Goal: Book appointment/travel/reservation

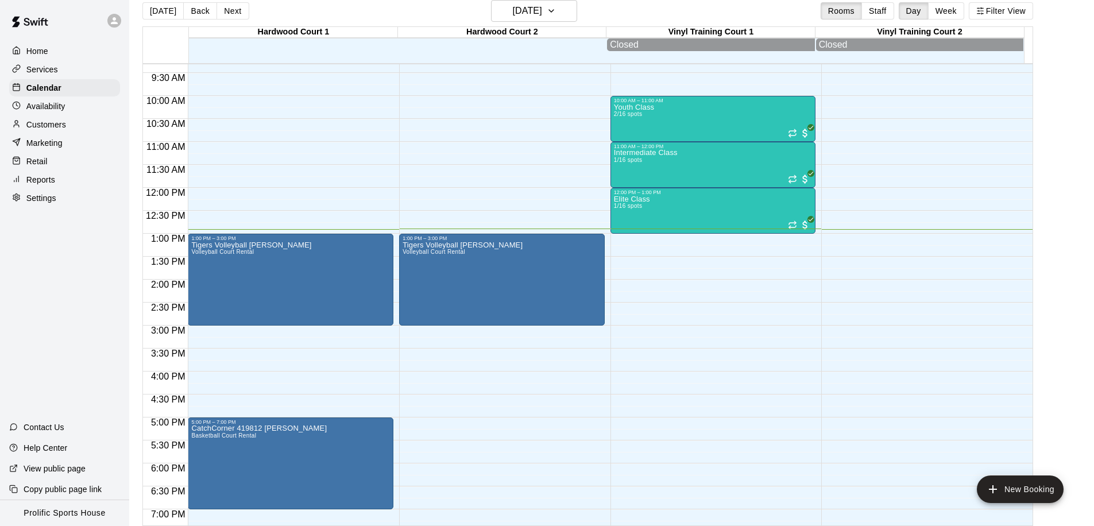
scroll to position [399, 0]
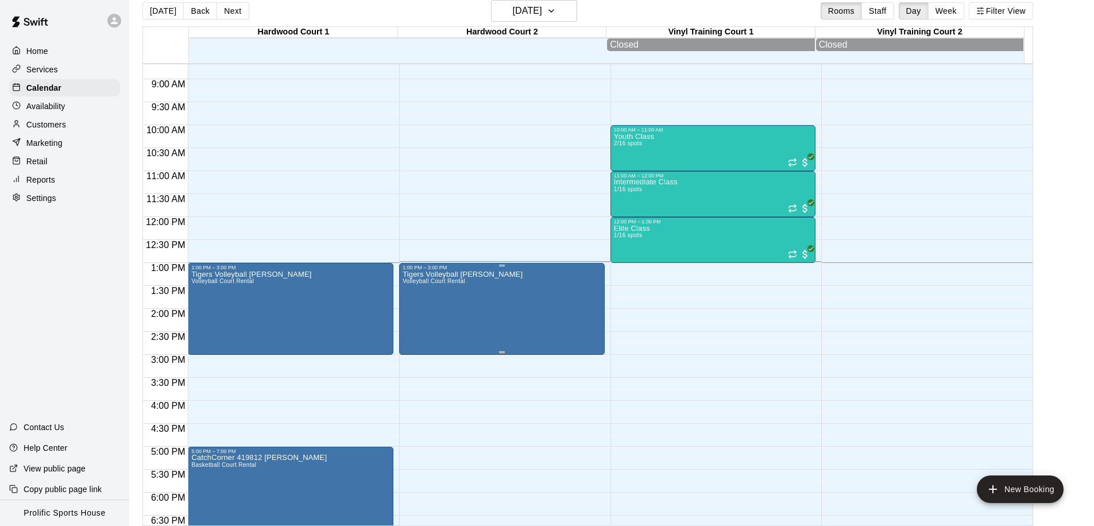
click at [466, 284] on div "Tigers Volleyball [PERSON_NAME] D Volleyball Court Rental" at bounding box center [463, 533] width 120 height 526
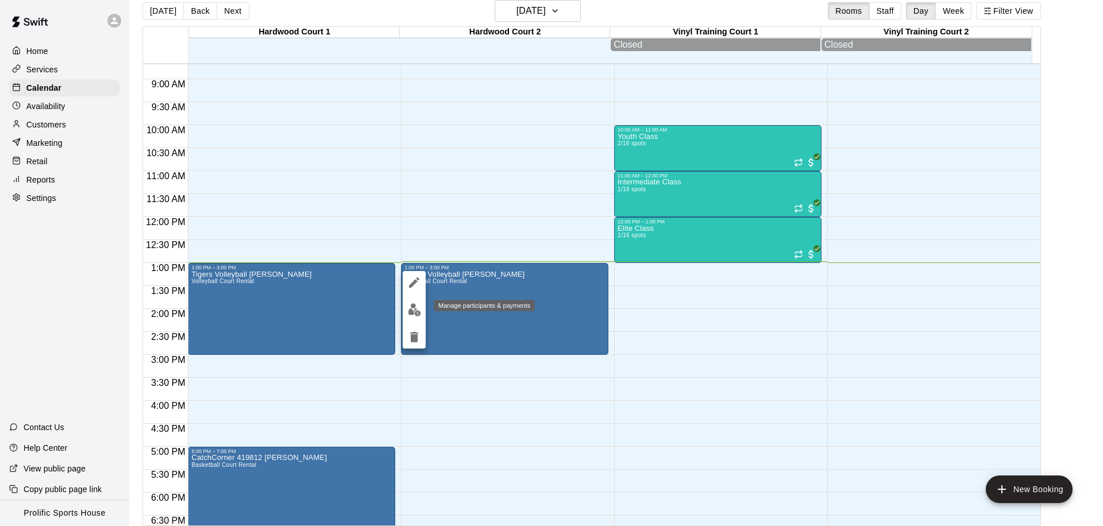
click at [412, 310] on img "edit" at bounding box center [414, 309] width 13 height 13
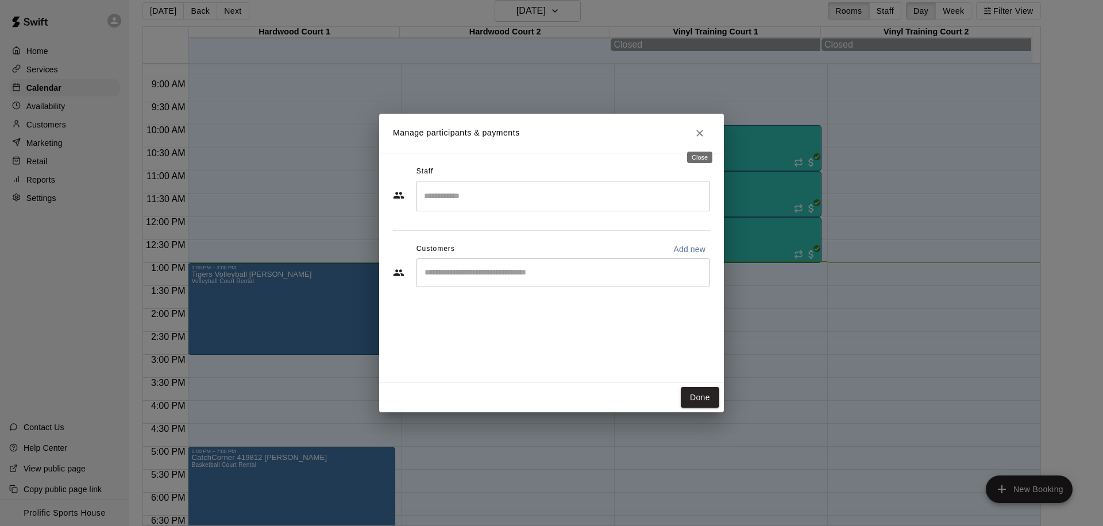
click at [703, 138] on icon "Close" at bounding box center [699, 132] width 11 height 11
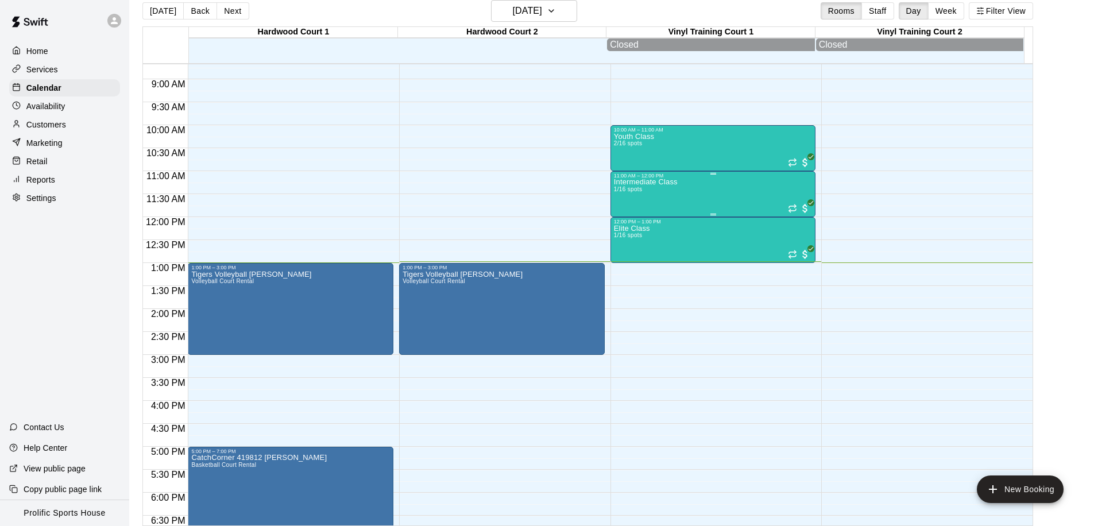
click at [756, 192] on div "Intermediate Class 1/16 spots" at bounding box center [713, 442] width 199 height 526
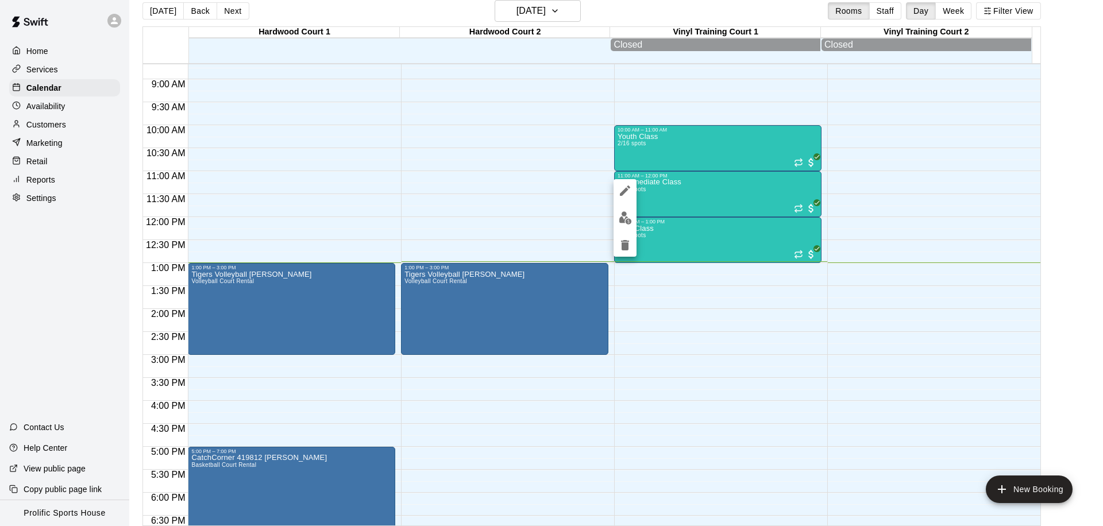
click at [500, 297] on div at bounding box center [551, 263] width 1103 height 526
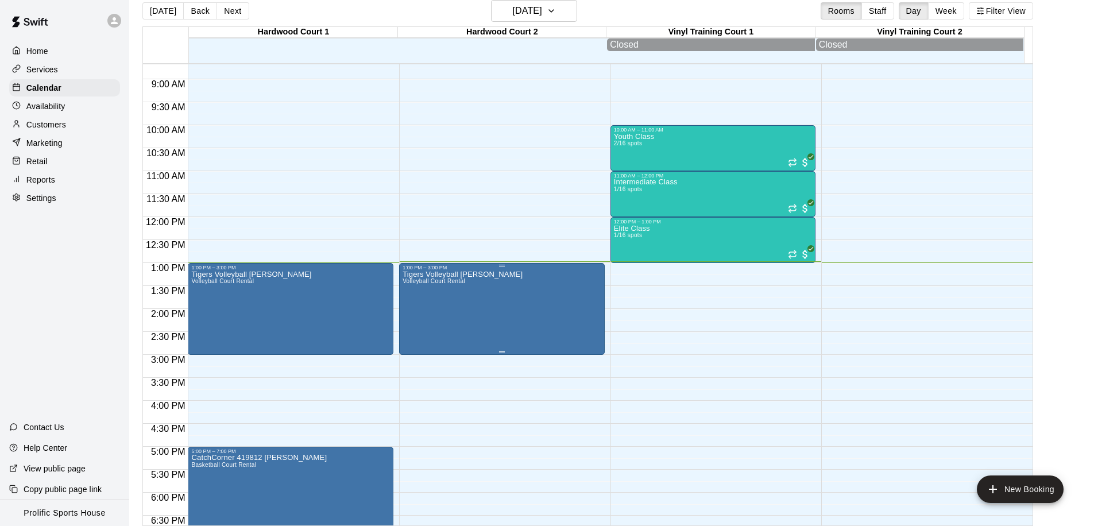
click at [505, 287] on div "Tigers Volleyball [PERSON_NAME] D Volleyball Court Rental" at bounding box center [502, 533] width 199 height 526
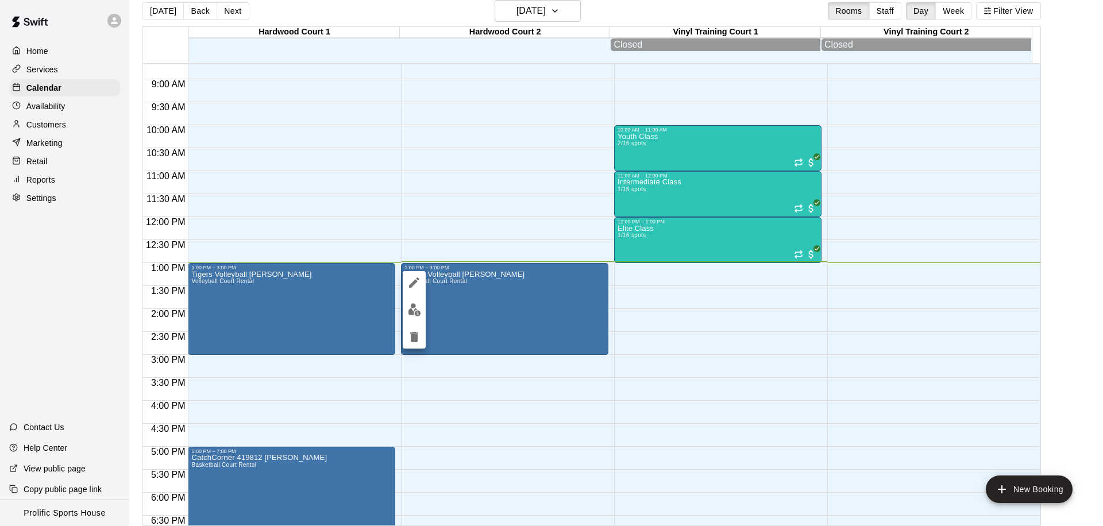
click at [280, 464] on div at bounding box center [551, 263] width 1103 height 526
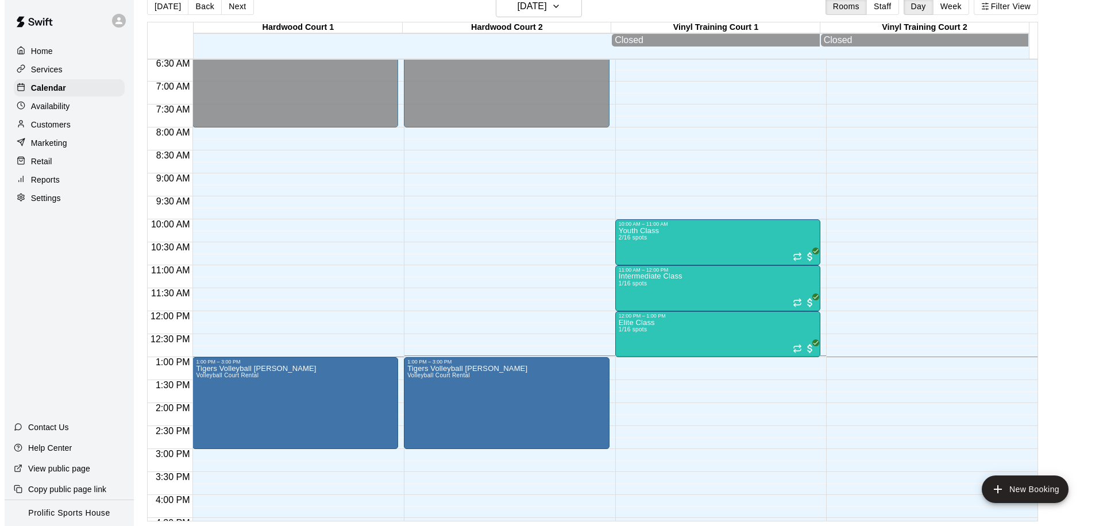
scroll to position [147, 0]
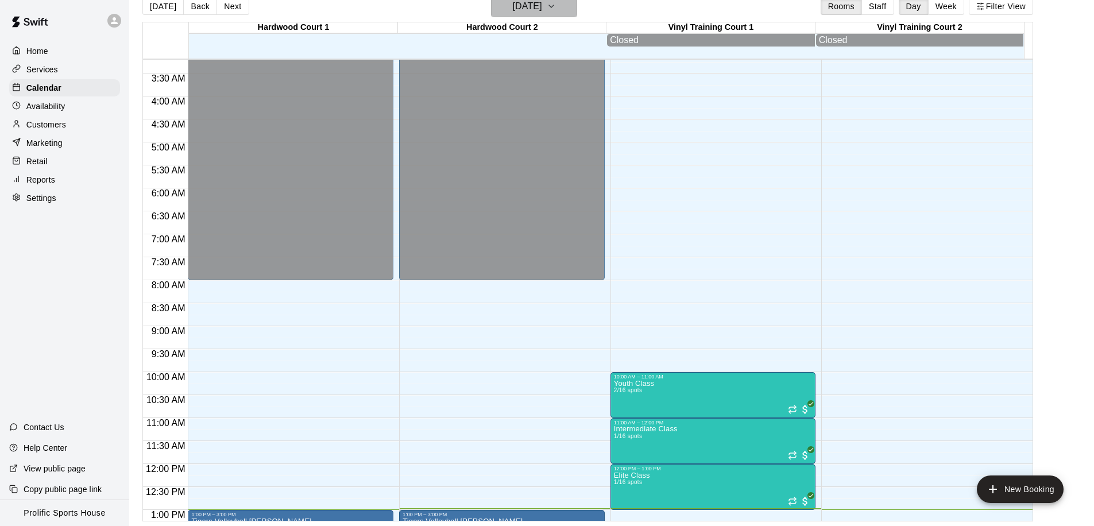
click at [543, 15] on button "[DATE]" at bounding box center [534, 6] width 86 height 22
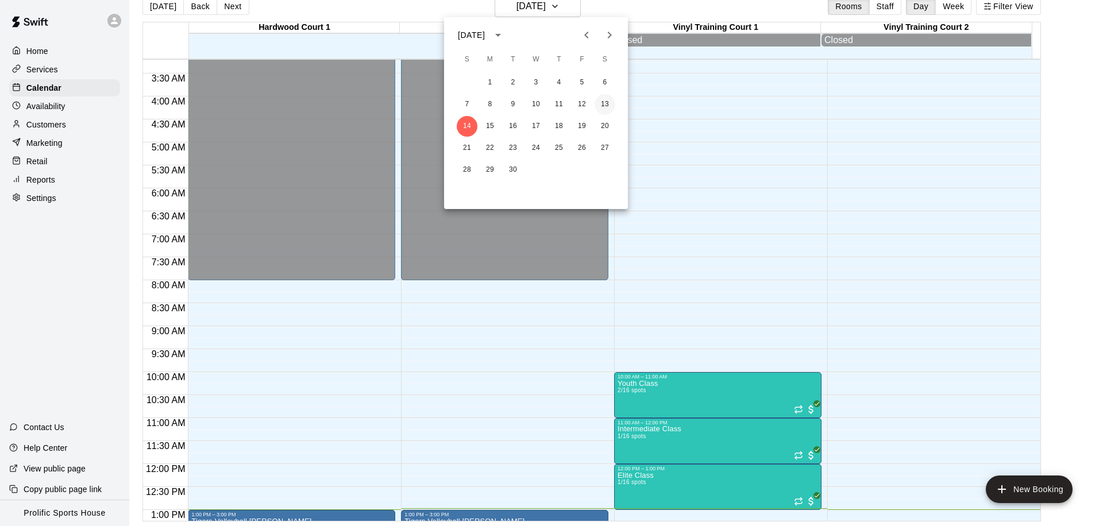
click at [609, 106] on button "13" at bounding box center [604, 104] width 21 height 21
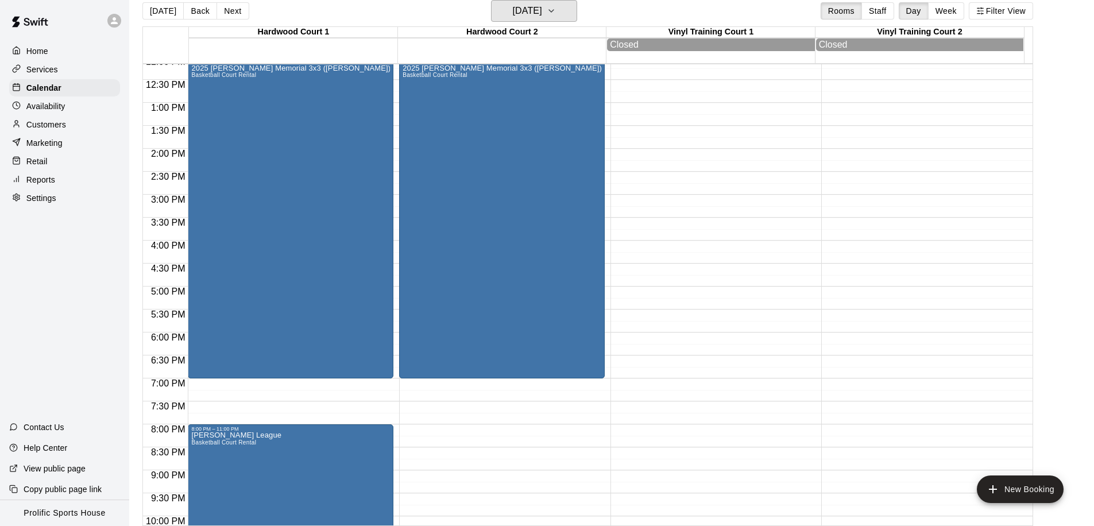
scroll to position [457, 0]
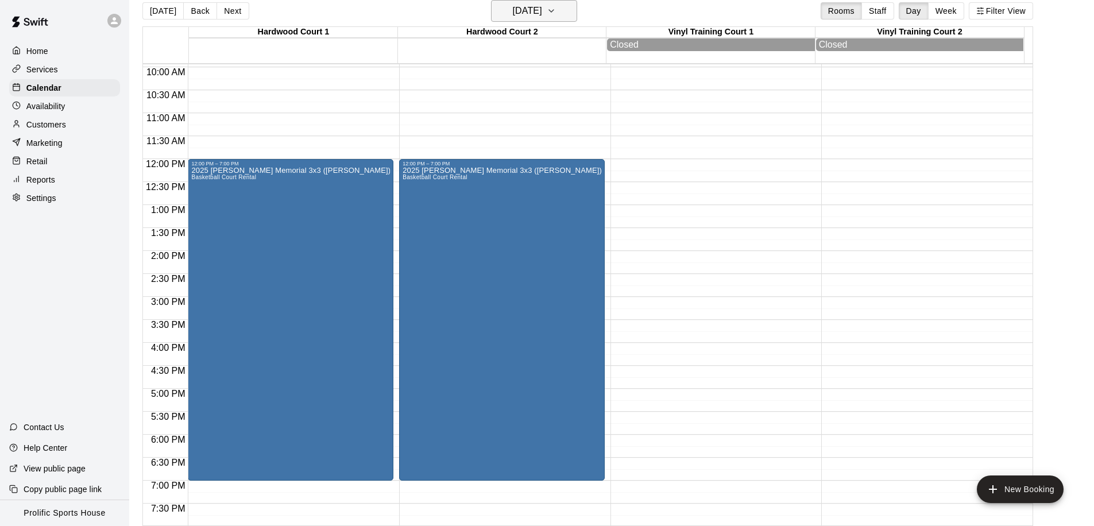
click at [532, 15] on h6 "[DATE]" at bounding box center [527, 11] width 29 height 16
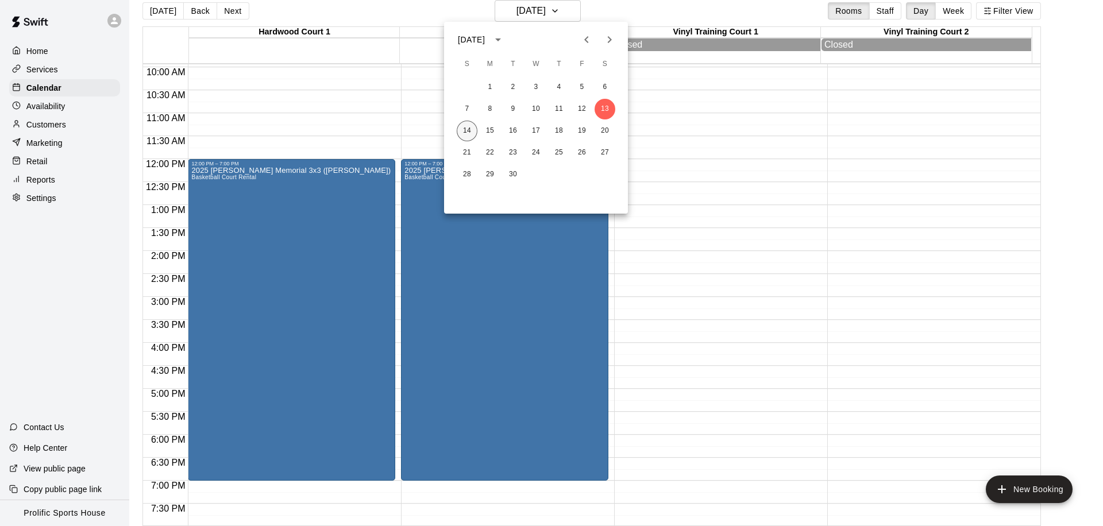
click at [469, 133] on button "14" at bounding box center [467, 131] width 21 height 21
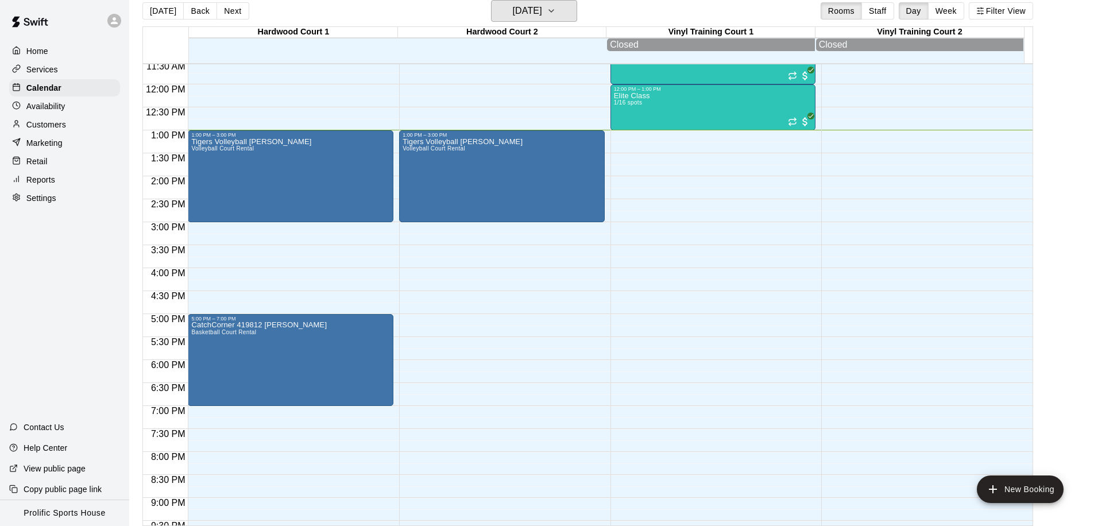
scroll to position [479, 0]
